Goal: Navigation & Orientation: Find specific page/section

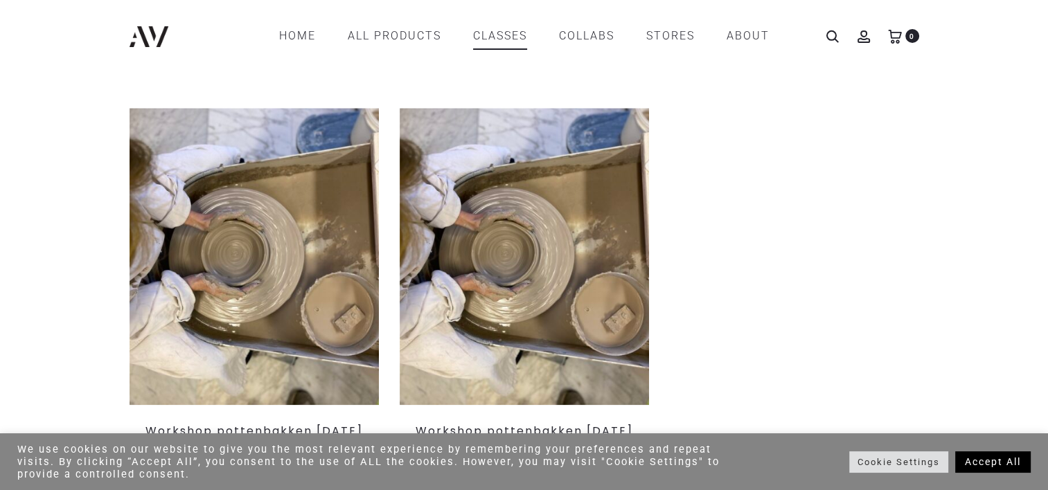
scroll to position [1477, 0]
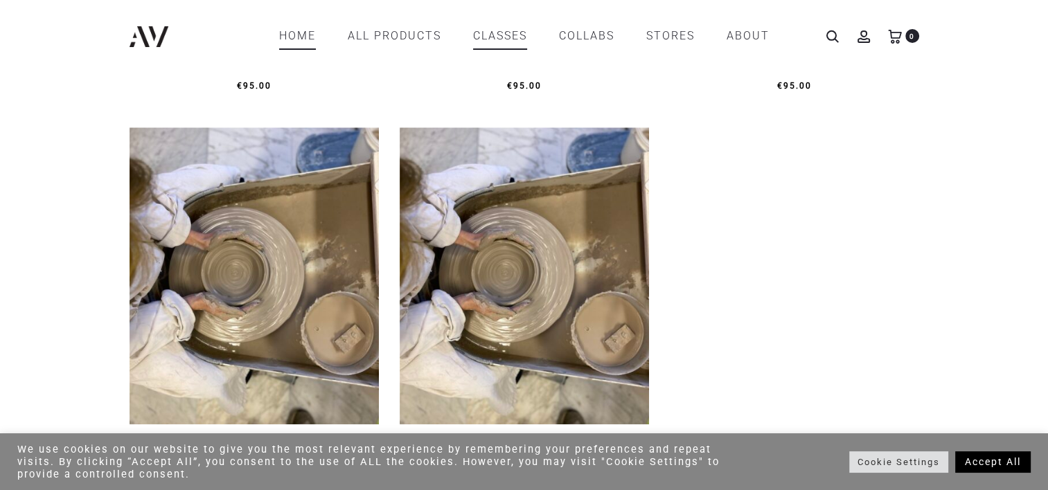
click at [294, 35] on link "Home" at bounding box center [297, 36] width 37 height 24
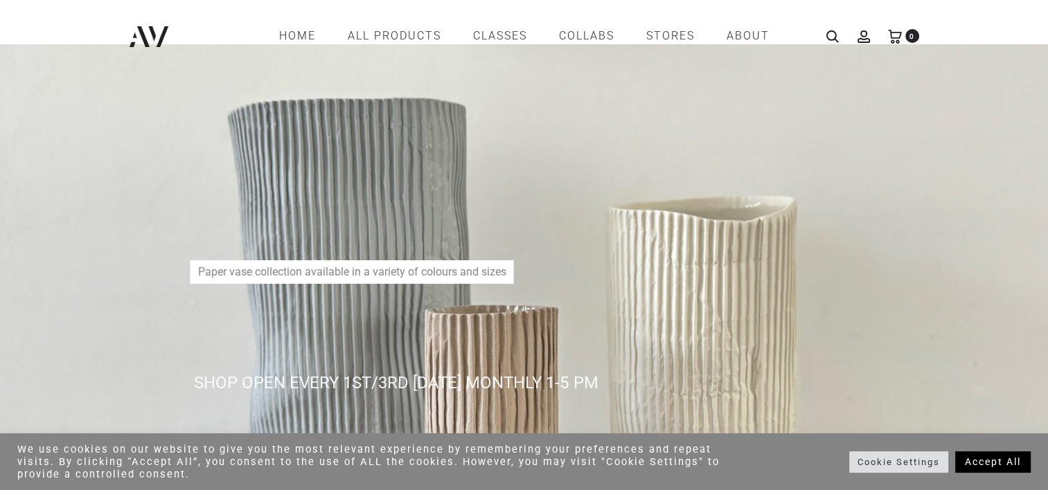
click at [701, 324] on div "SHOP OPEN EVERY 1ST/3RD [DATE] MONTHLY 1-5 PM Paper vase collection available i…" at bounding box center [523, 390] width 817 height 679
click at [964, 458] on link "Accept All" at bounding box center [992, 462] width 75 height 21
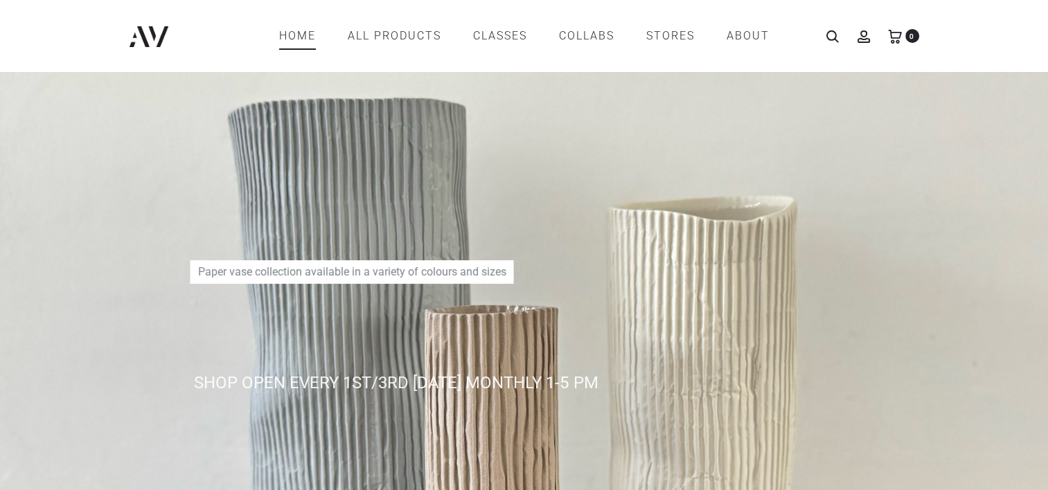
click at [292, 40] on link "Home" at bounding box center [297, 36] width 37 height 24
click at [756, 35] on link "ABOUT" at bounding box center [748, 36] width 43 height 24
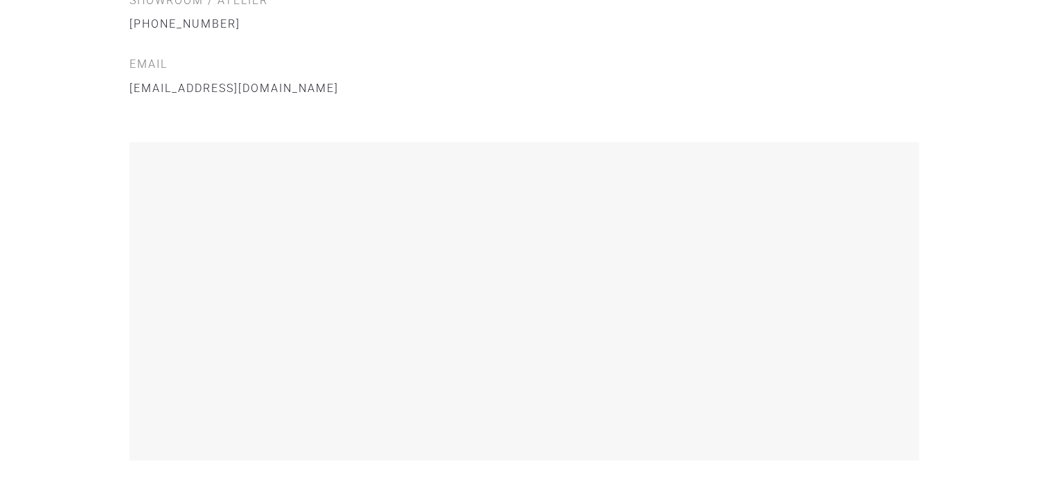
scroll to position [1739, 0]
